Goal: Entertainment & Leisure: Consume media (video, audio)

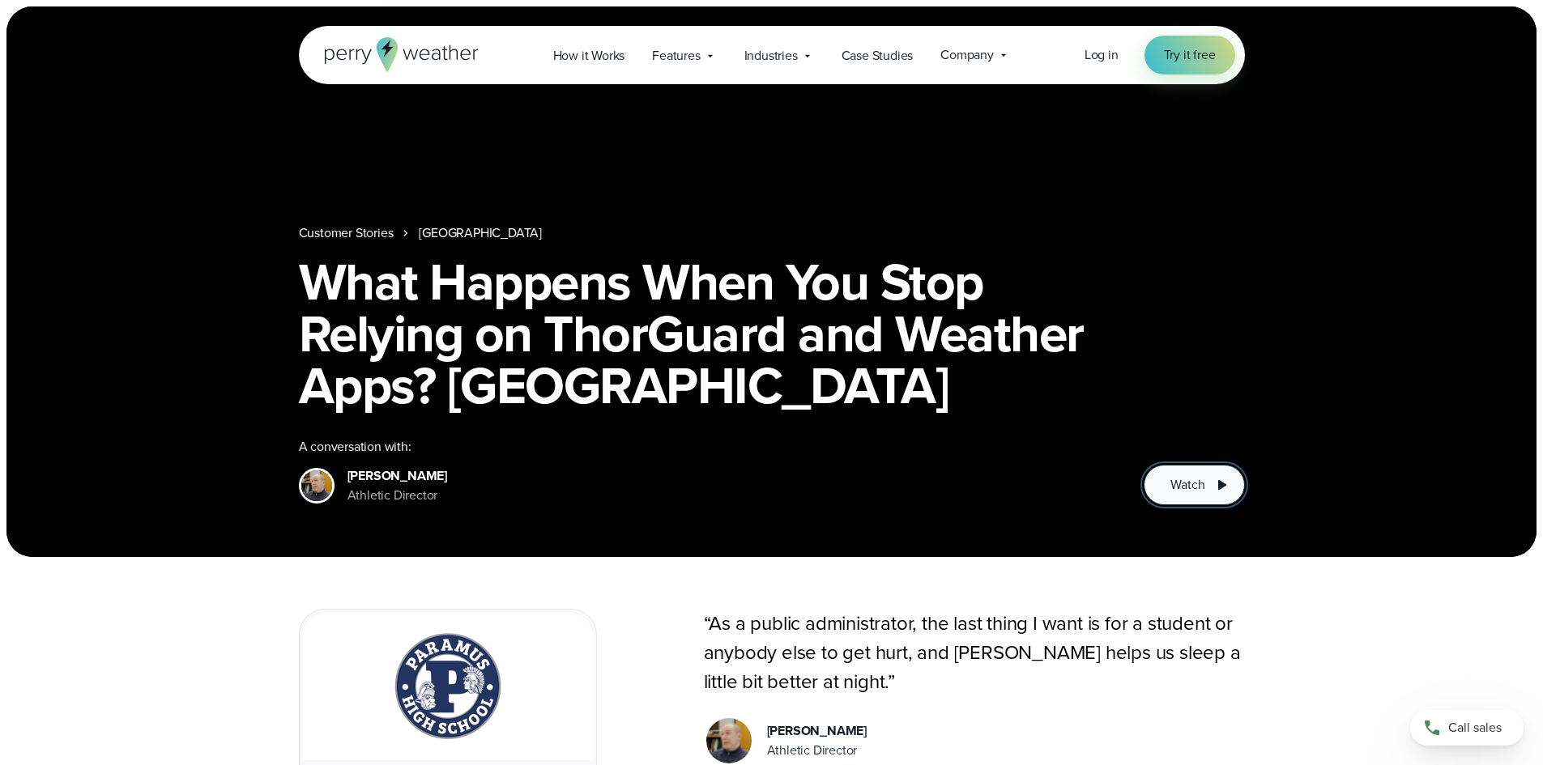
click at [1180, 489] on span "Watch" at bounding box center [1187, 484] width 34 height 19
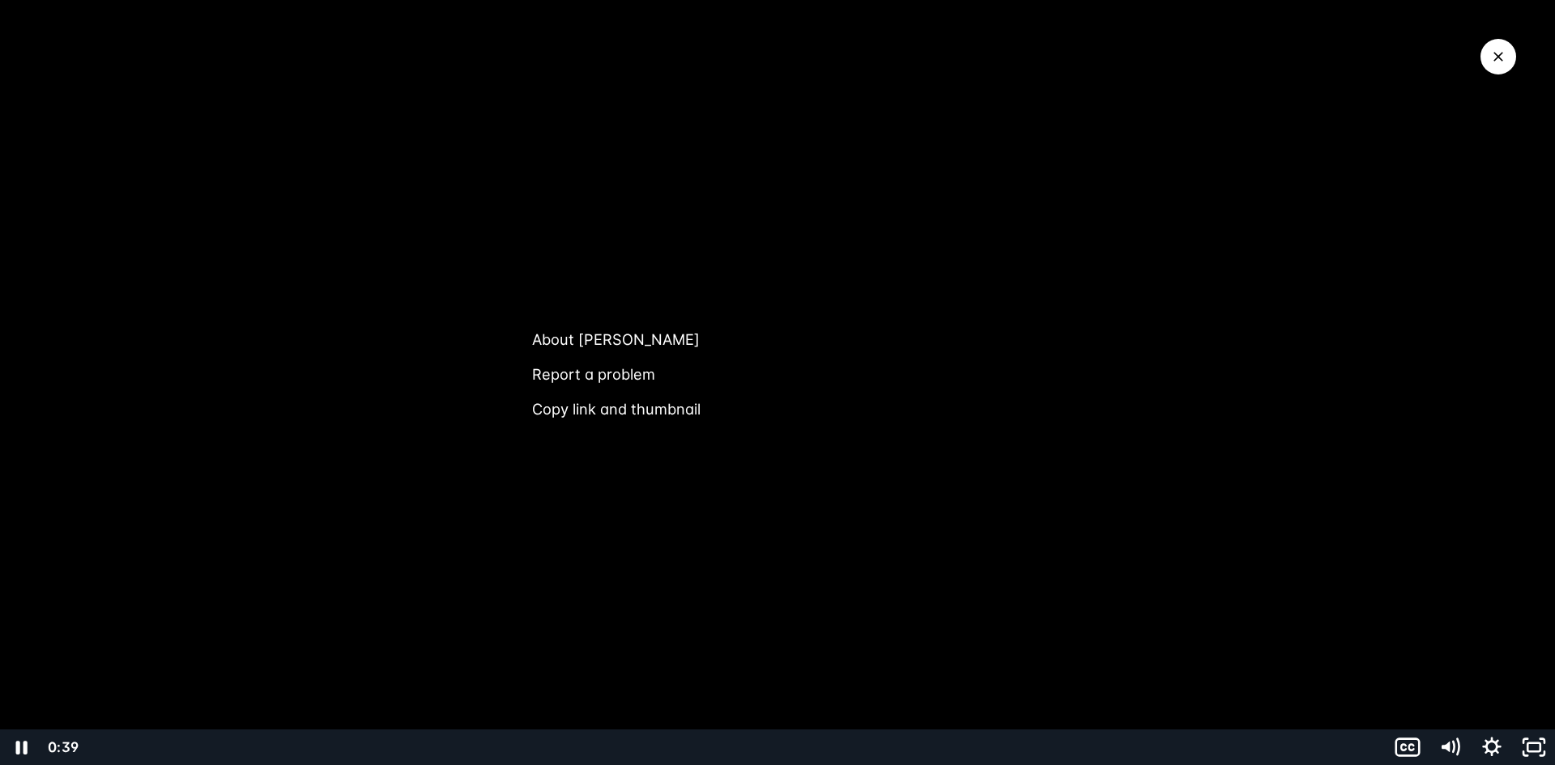
click at [279, 595] on div at bounding box center [777, 382] width 1555 height 765
click at [462, 254] on div at bounding box center [777, 382] width 1555 height 765
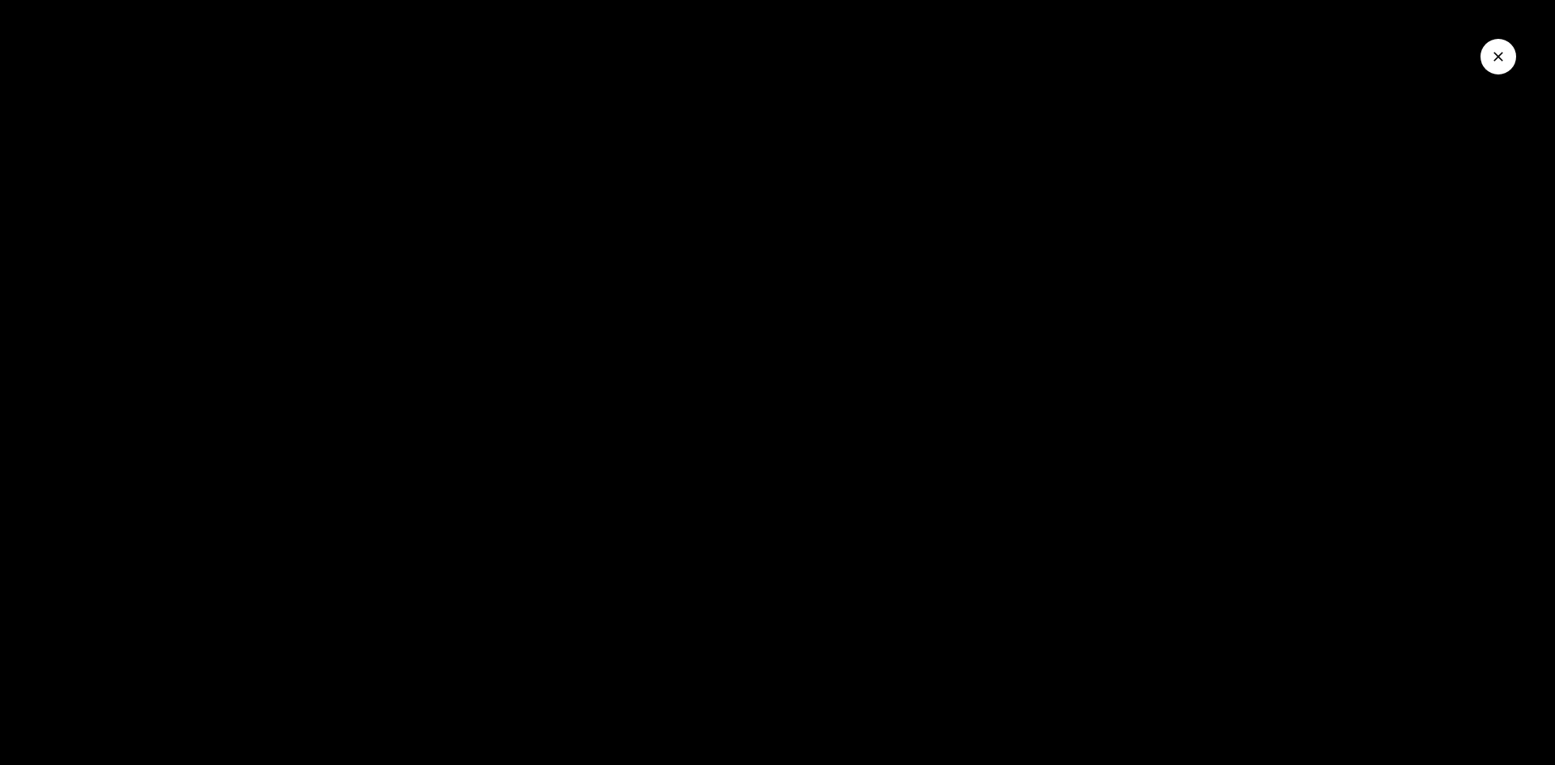
click at [1489, 54] on button "Close Video" at bounding box center [1498, 57] width 36 height 36
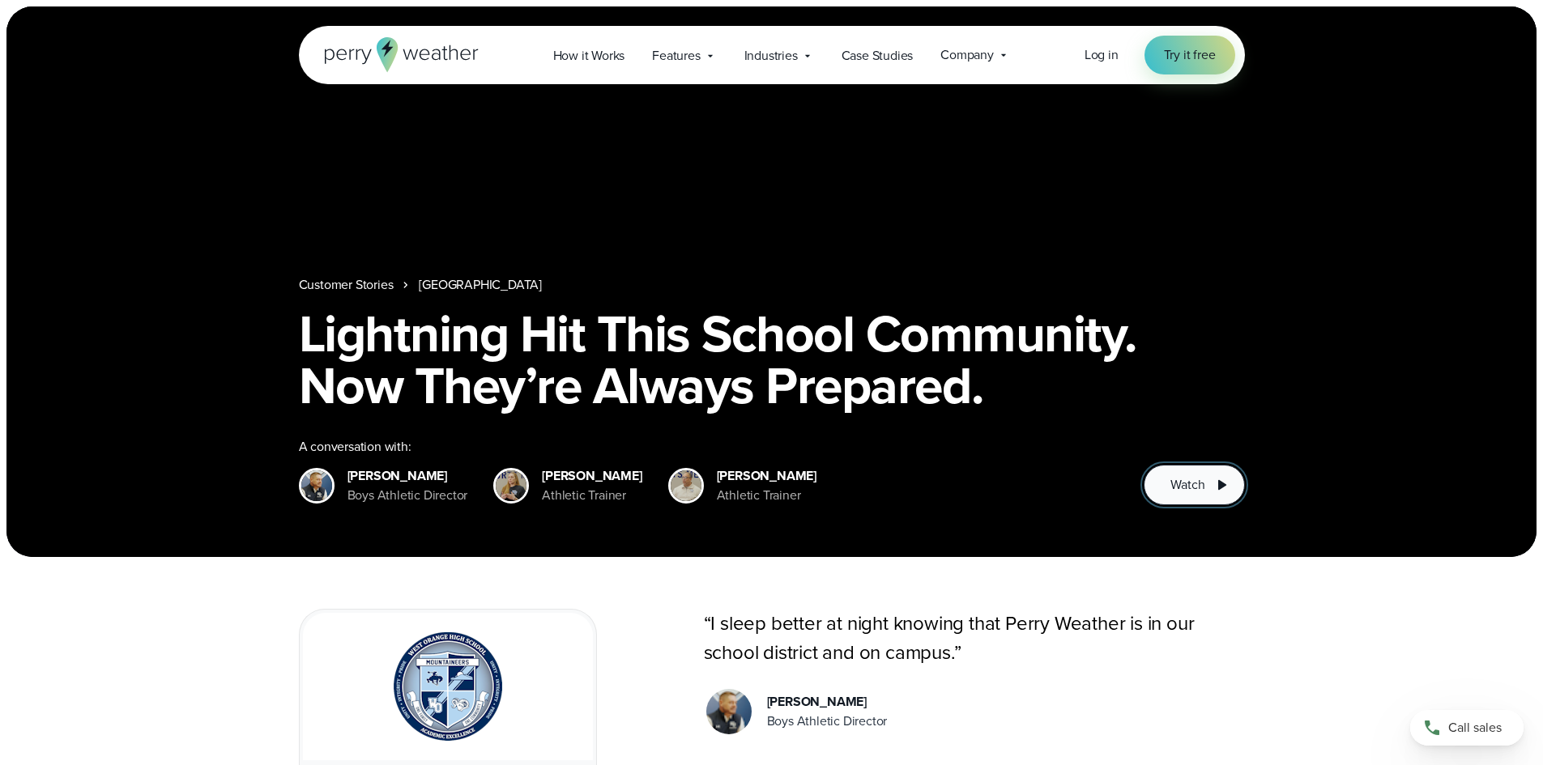
click at [1208, 480] on button "Watch" at bounding box center [1194, 485] width 100 height 40
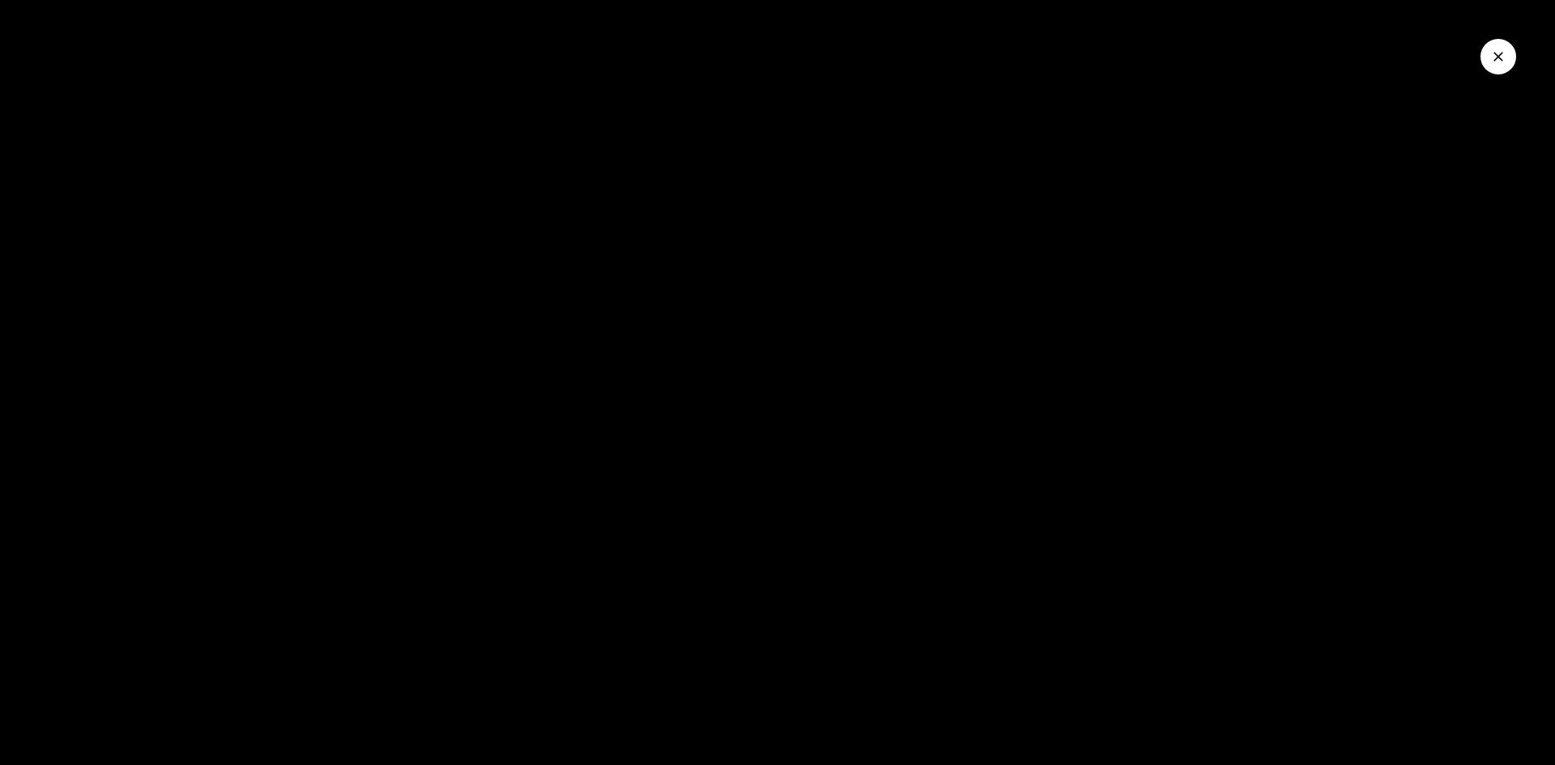
click at [1491, 57] on icon "Close Video" at bounding box center [1498, 57] width 16 height 16
